Goal: Task Accomplishment & Management: Use online tool/utility

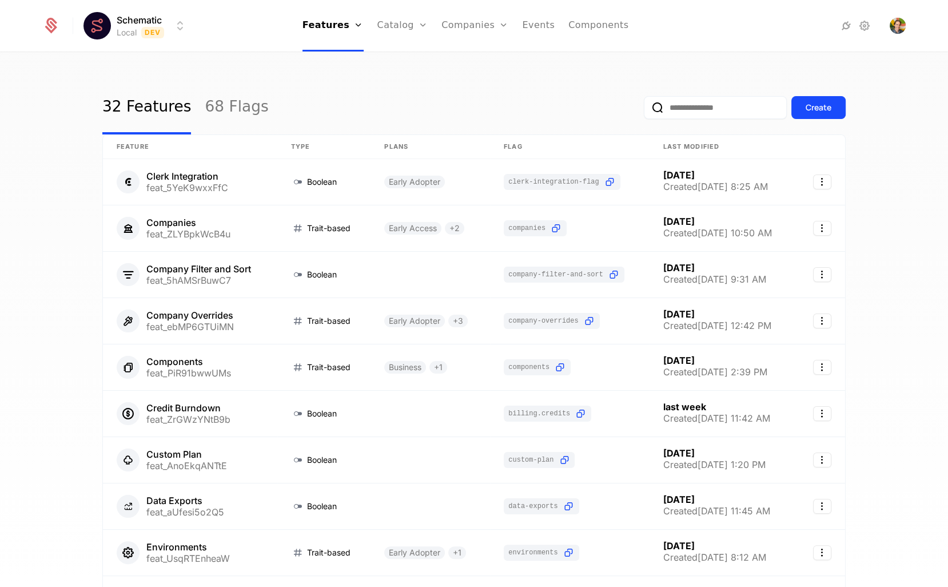
click at [700, 103] on input "email" at bounding box center [715, 107] width 143 height 23
type input "****"
click at [644, 110] on button "submit" at bounding box center [644, 110] width 0 height 0
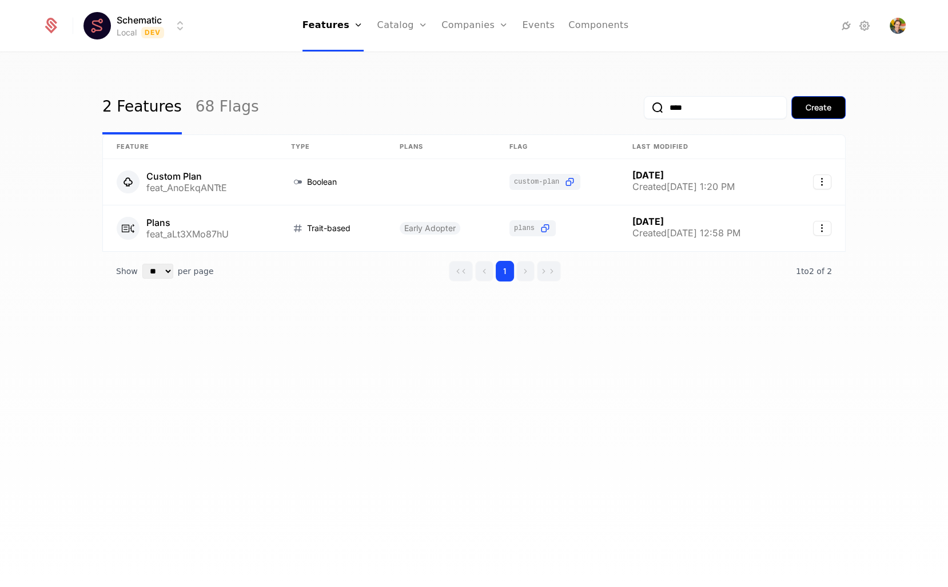
click at [823, 102] on div "Create" at bounding box center [819, 107] width 26 height 11
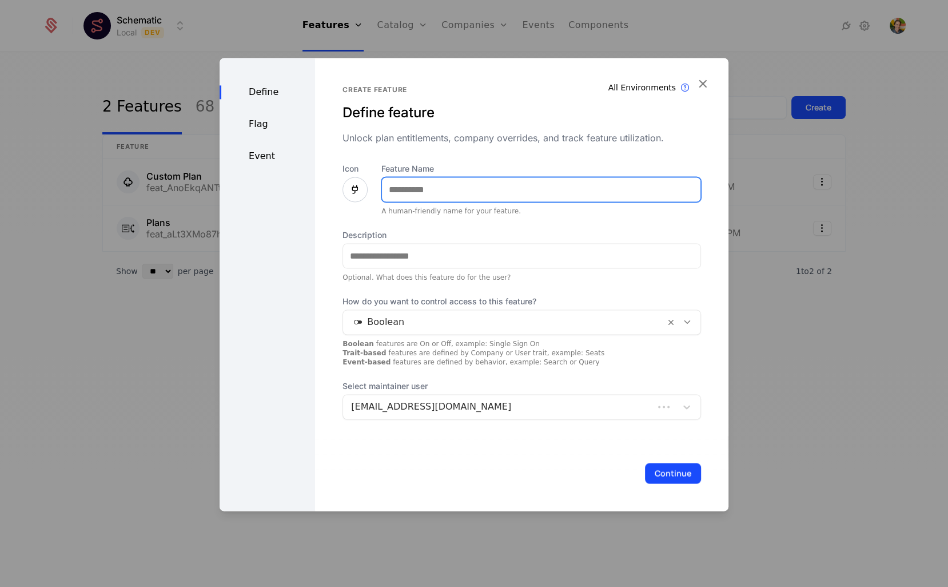
click at [449, 184] on input "Feature Name" at bounding box center [541, 189] width 318 height 24
type input "**********"
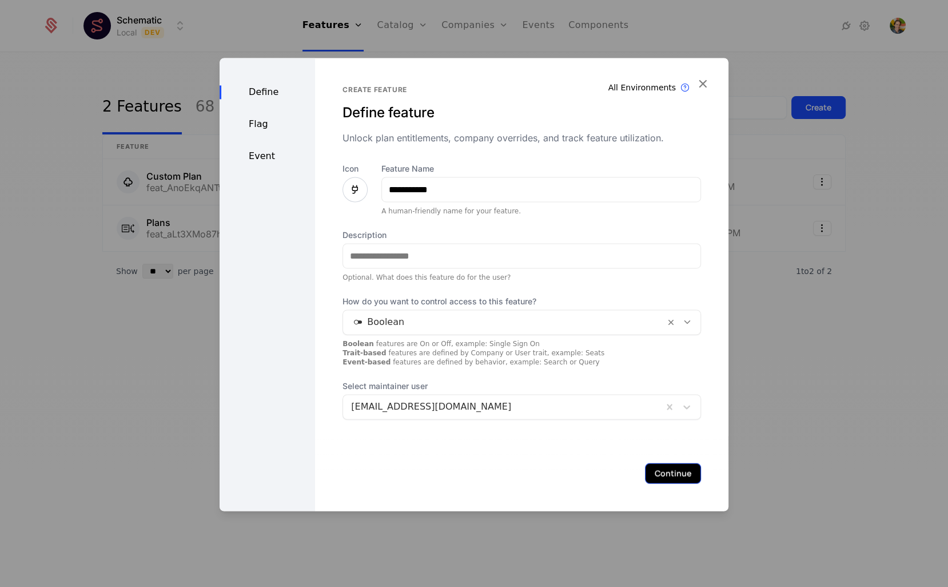
click at [678, 469] on button "Continue" at bounding box center [673, 473] width 56 height 21
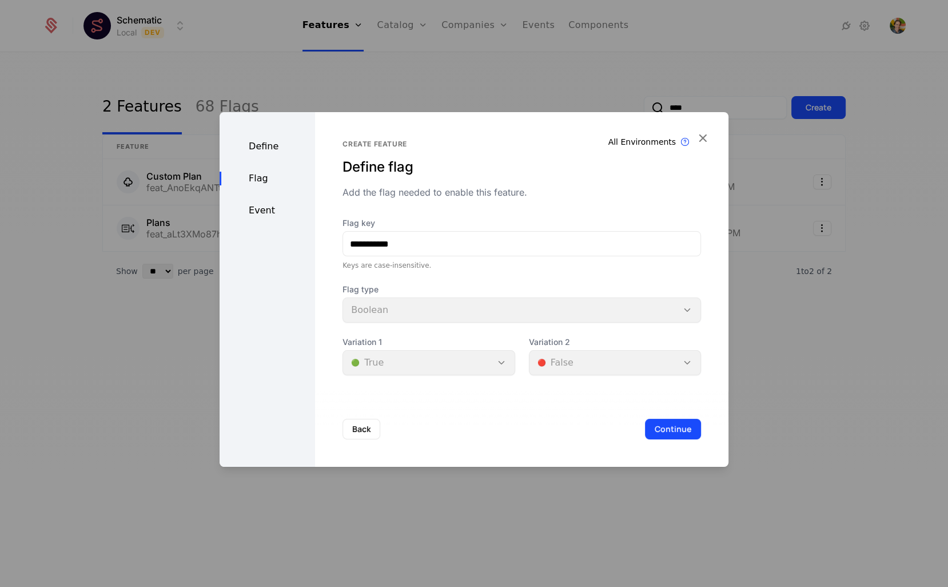
click at [675, 442] on div "Back Continue" at bounding box center [521, 428] width 413 height 75
click at [672, 431] on button "Continue" at bounding box center [673, 428] width 56 height 21
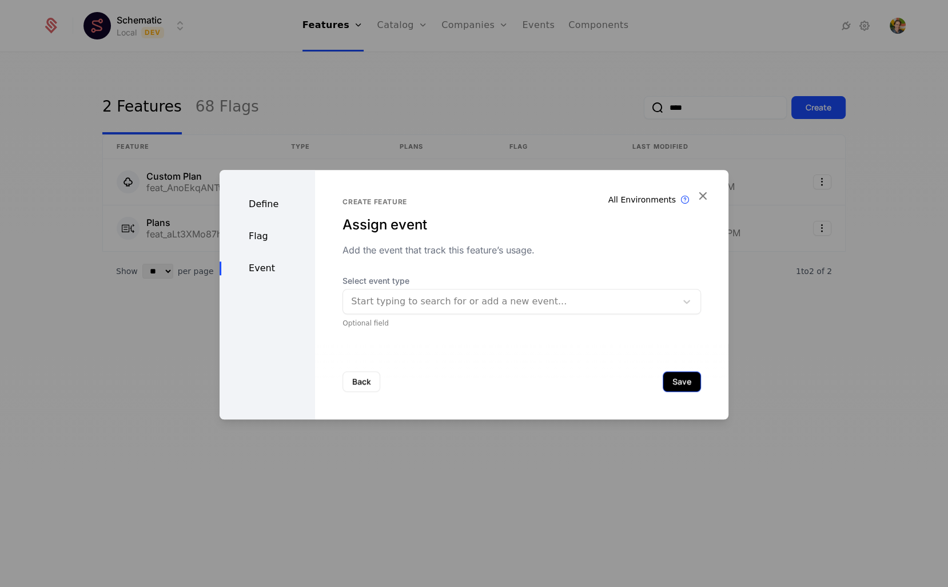
click at [667, 384] on button "Save" at bounding box center [682, 381] width 38 height 21
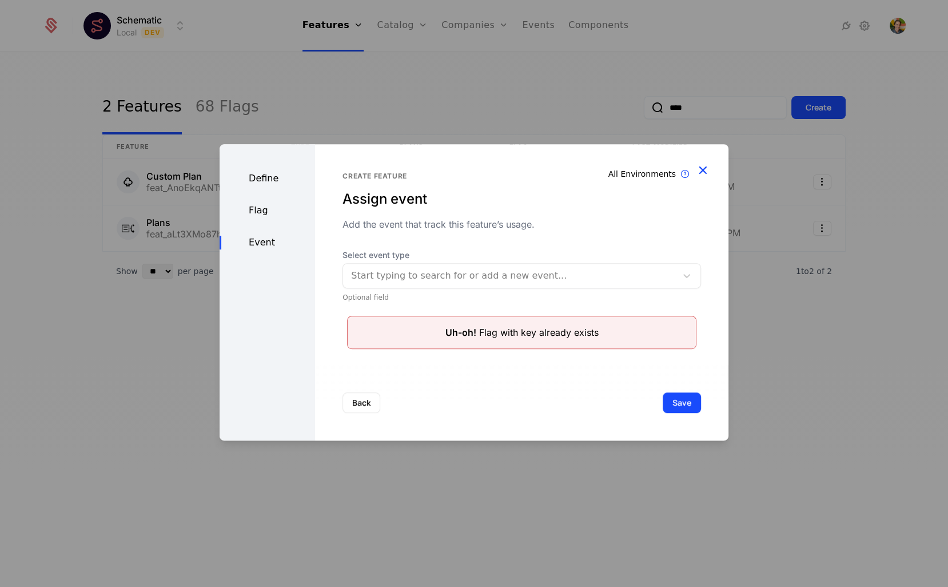
click at [699, 173] on icon "button" at bounding box center [702, 169] width 15 height 15
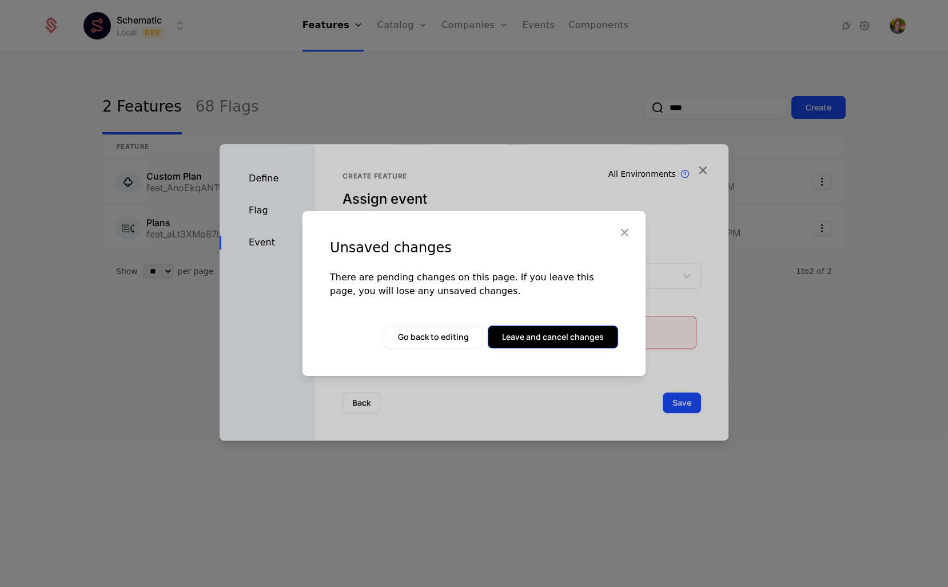
click at [541, 338] on button "Leave and cancel changes" at bounding box center [553, 336] width 130 height 23
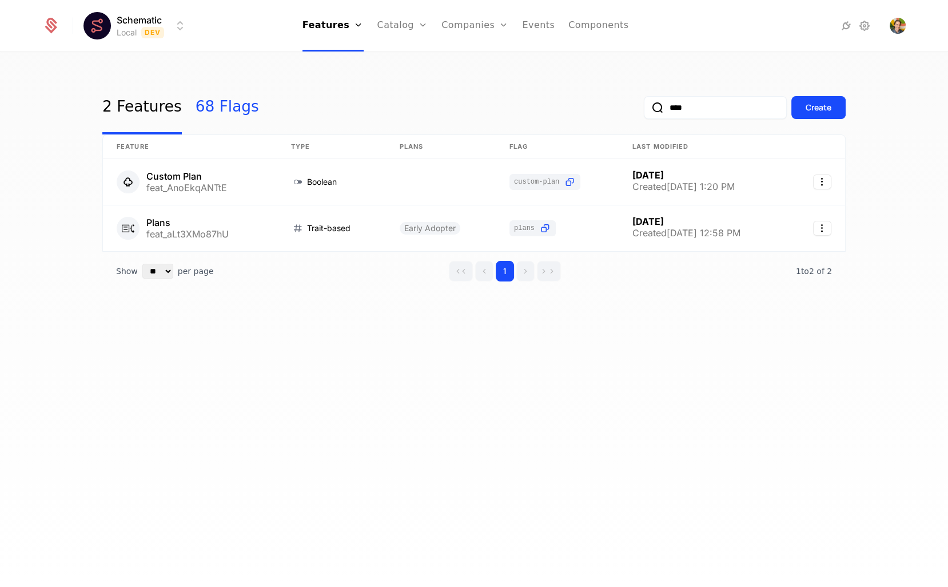
click at [238, 115] on link "68 Flags" at bounding box center [227, 108] width 63 height 54
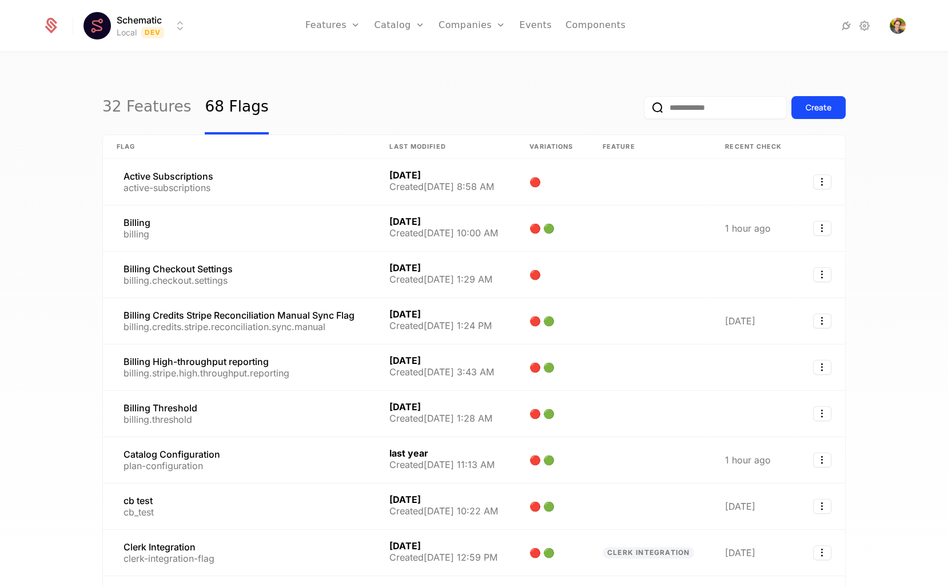
click at [681, 114] on input "email" at bounding box center [715, 107] width 143 height 23
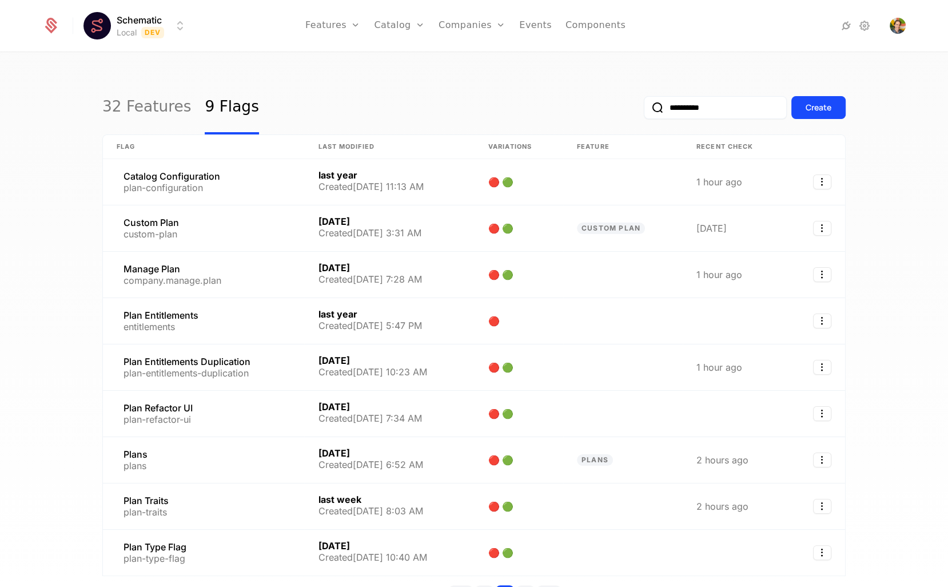
type input "**********"
click at [644, 110] on button "submit" at bounding box center [644, 110] width 0 height 0
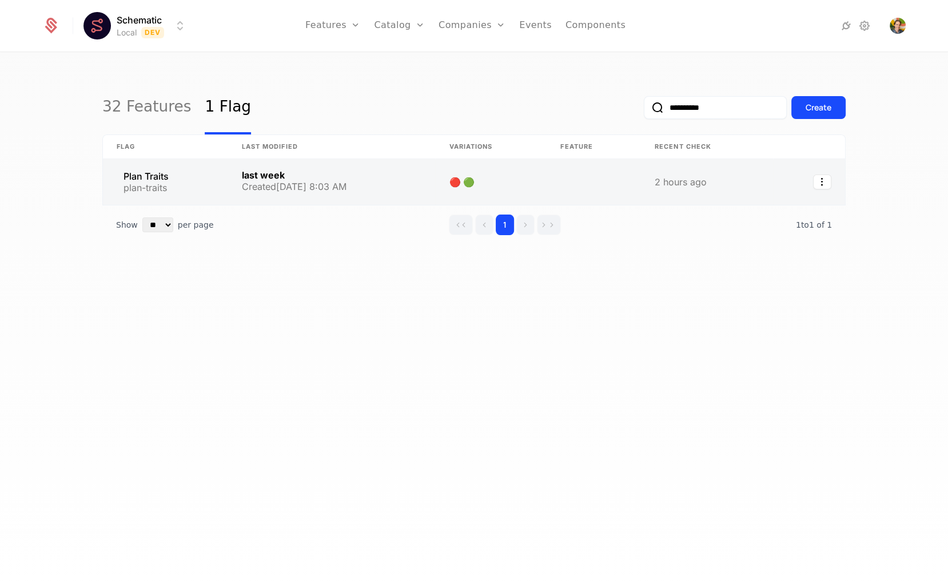
click at [302, 183] on link at bounding box center [332, 182] width 208 height 46
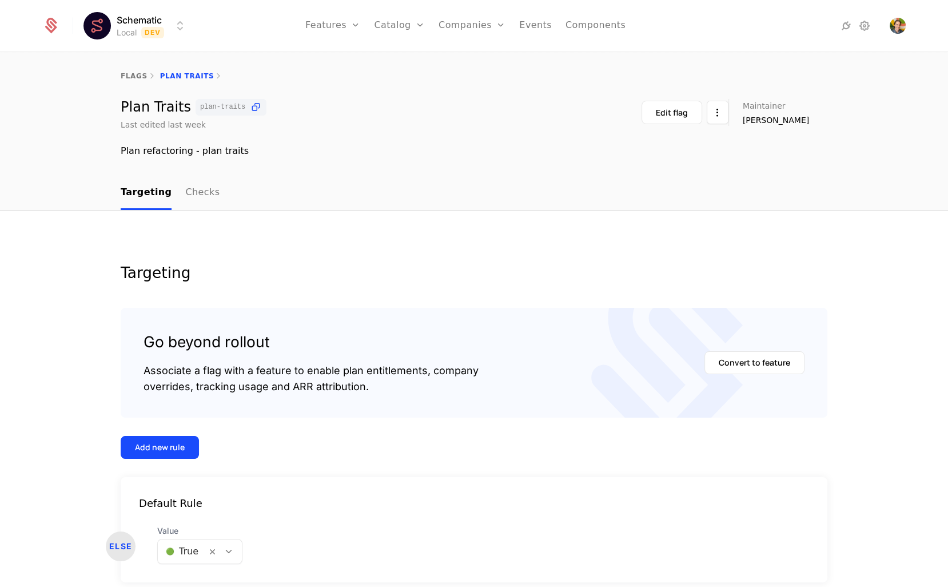
click at [149, 18] on html "Schematic Local Dev Features Features Flags Catalog Plans Add Ons Credits Confi…" at bounding box center [474, 293] width 948 height 587
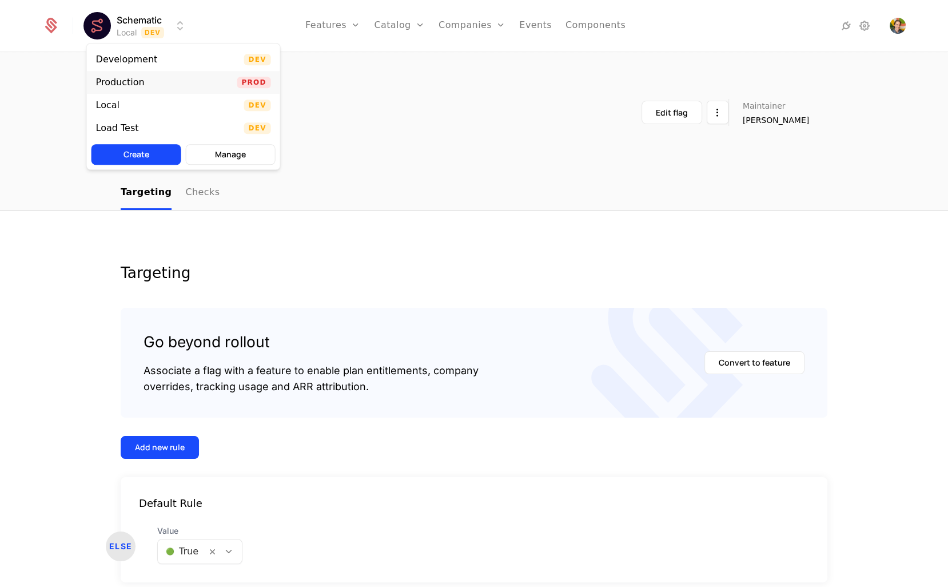
click at [159, 83] on div "Production Prod" at bounding box center [183, 82] width 193 height 23
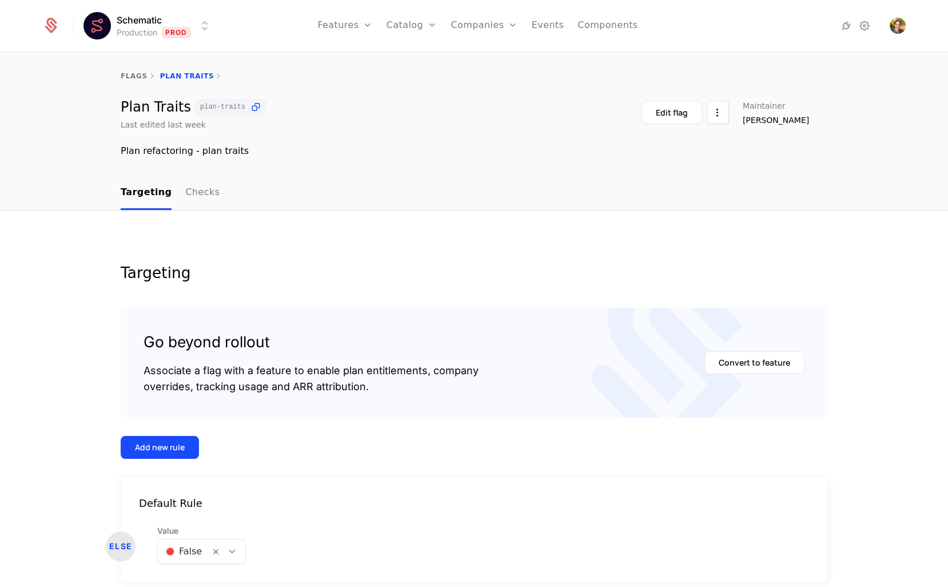
scroll to position [48, 0]
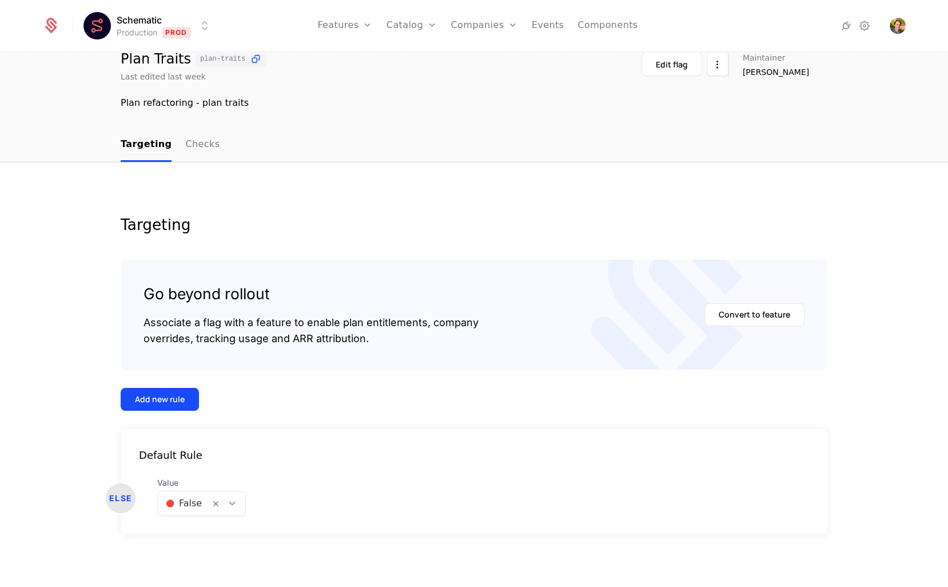
click at [268, 178] on div "Targeting Go beyond rollout Associate a flag with a feature to enable plan enti…" at bounding box center [474, 375] width 948 height 427
